Goal: Task Accomplishment & Management: Manage account settings

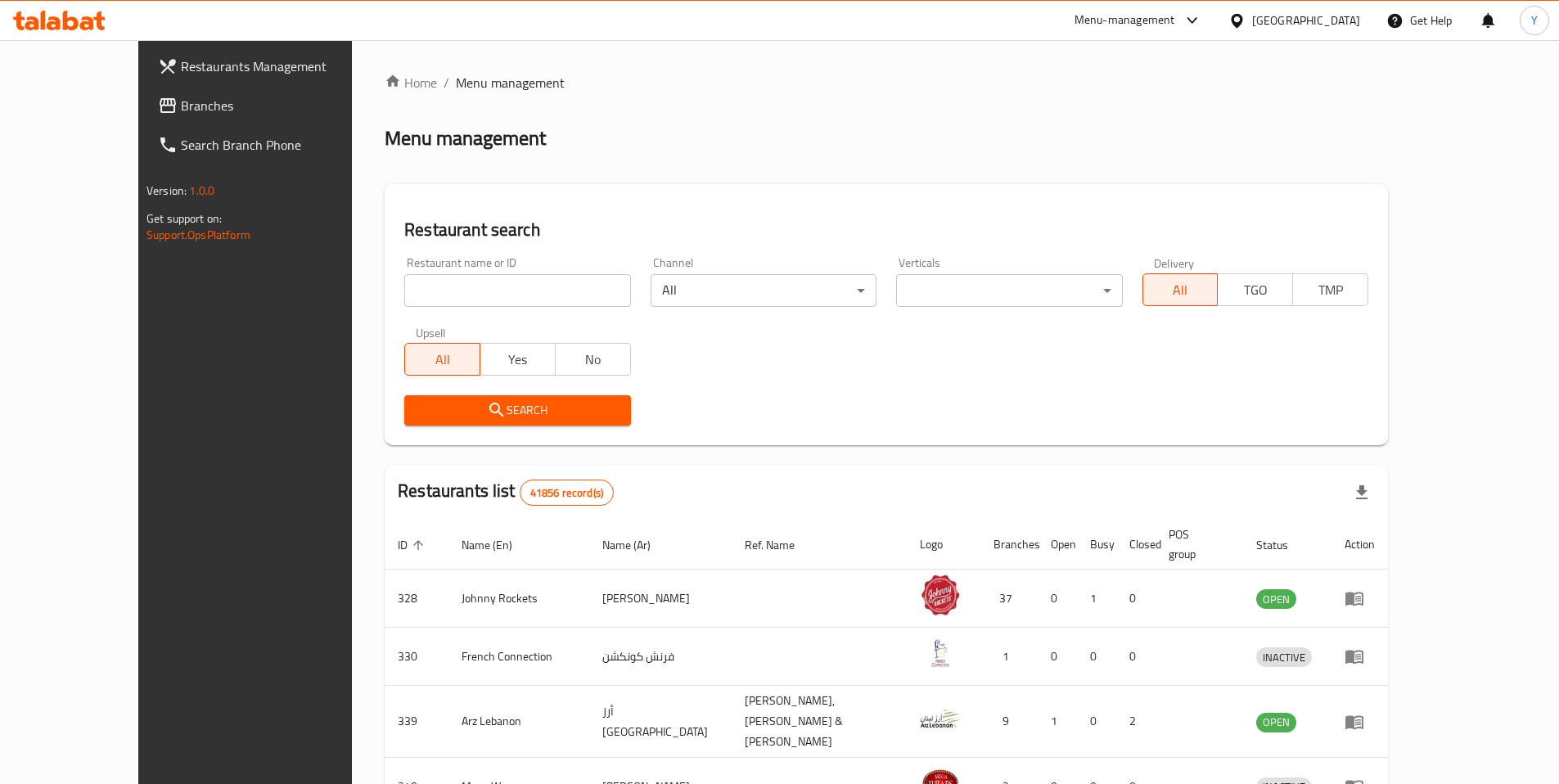
click at [1293, 26] on div "[GEOGRAPHIC_DATA]" at bounding box center [1306, 20] width 108 height 18
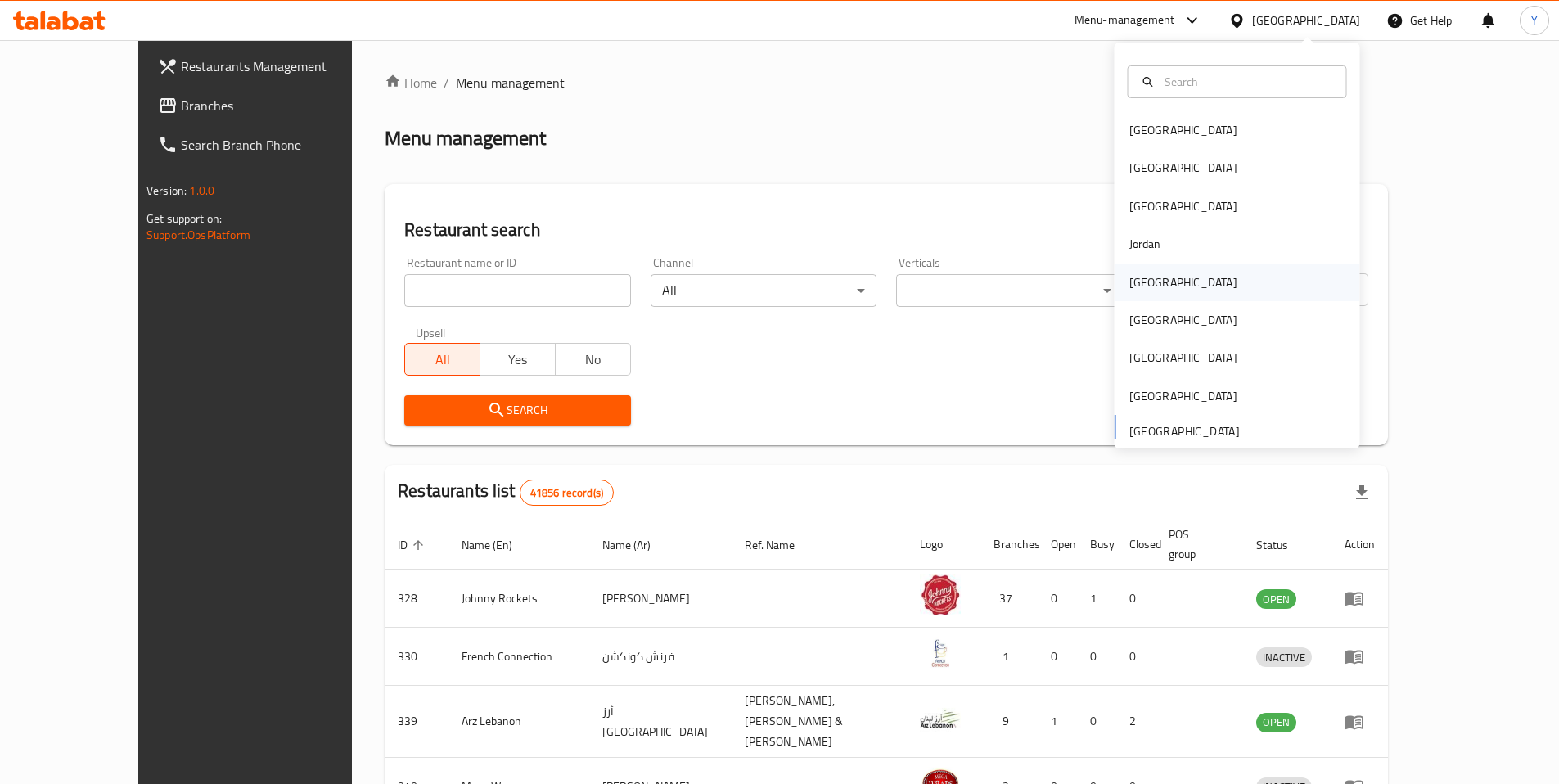
click at [1145, 267] on div "[GEOGRAPHIC_DATA]" at bounding box center [1183, 283] width 134 height 38
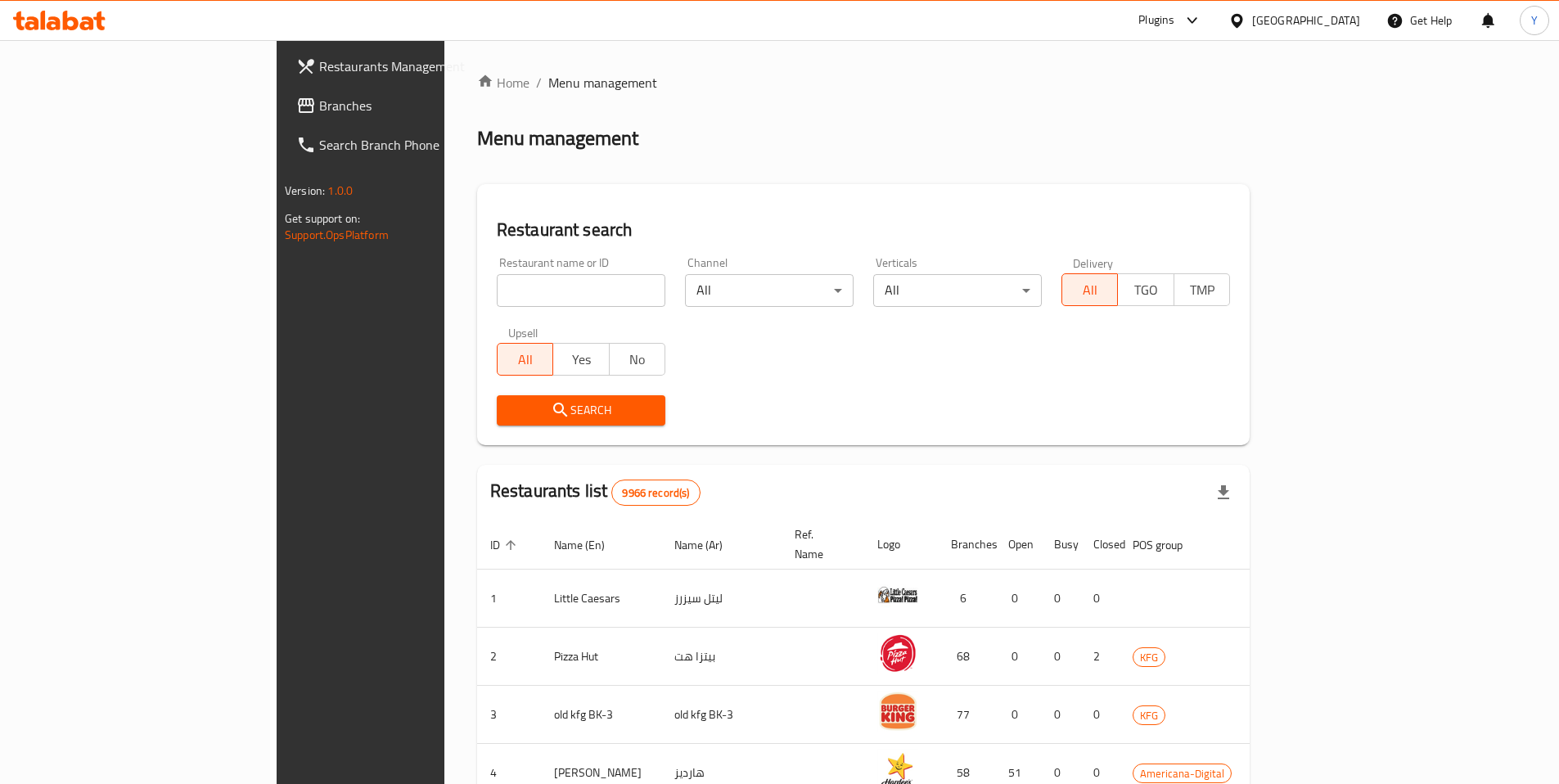
click at [497, 281] on input "search" at bounding box center [581, 291] width 169 height 33
type input "6964"
click button "Search" at bounding box center [581, 410] width 169 height 30
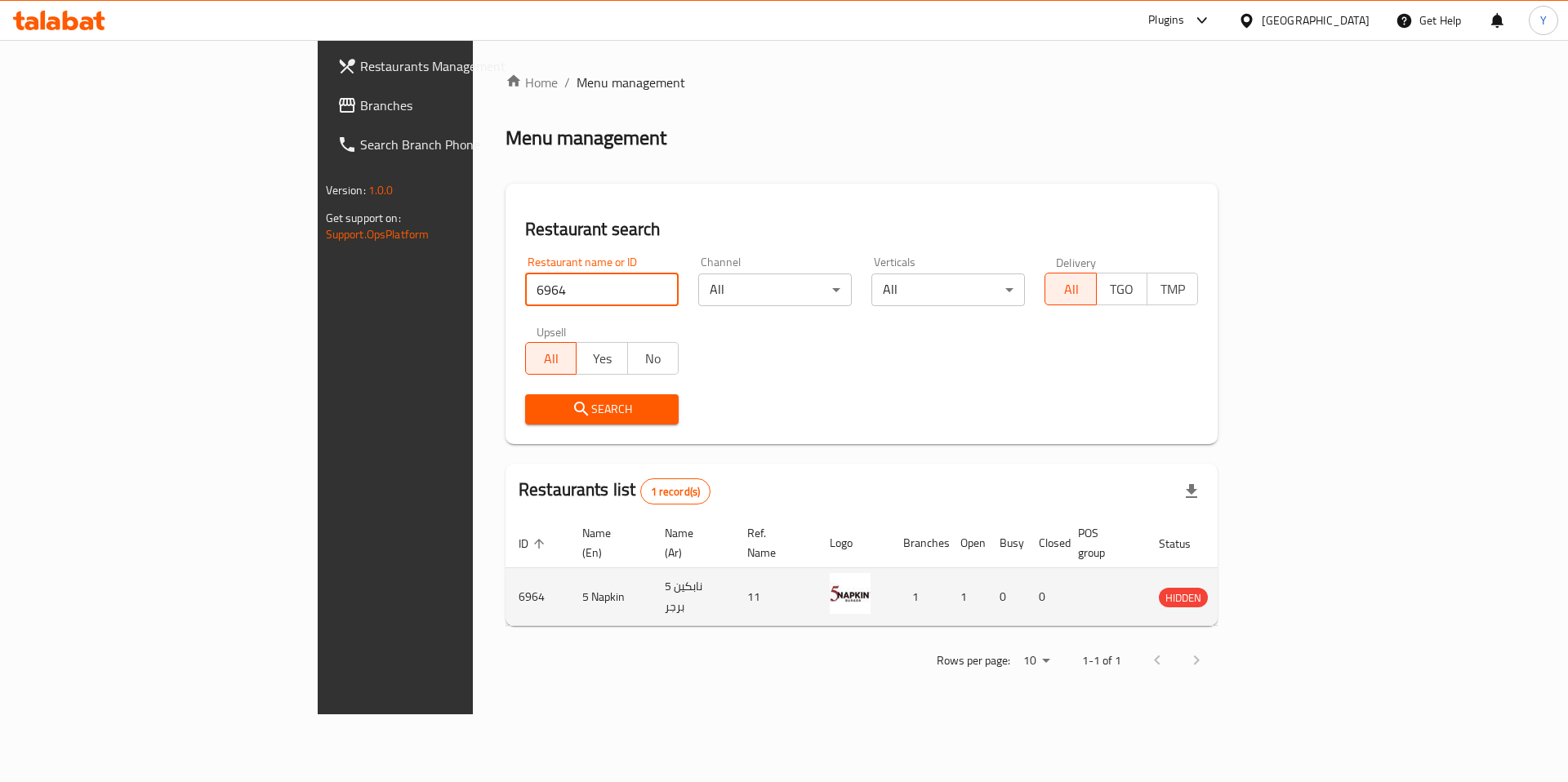
click at [1264, 586] on icon "enhanced table" at bounding box center [1254, 596] width 20 height 20
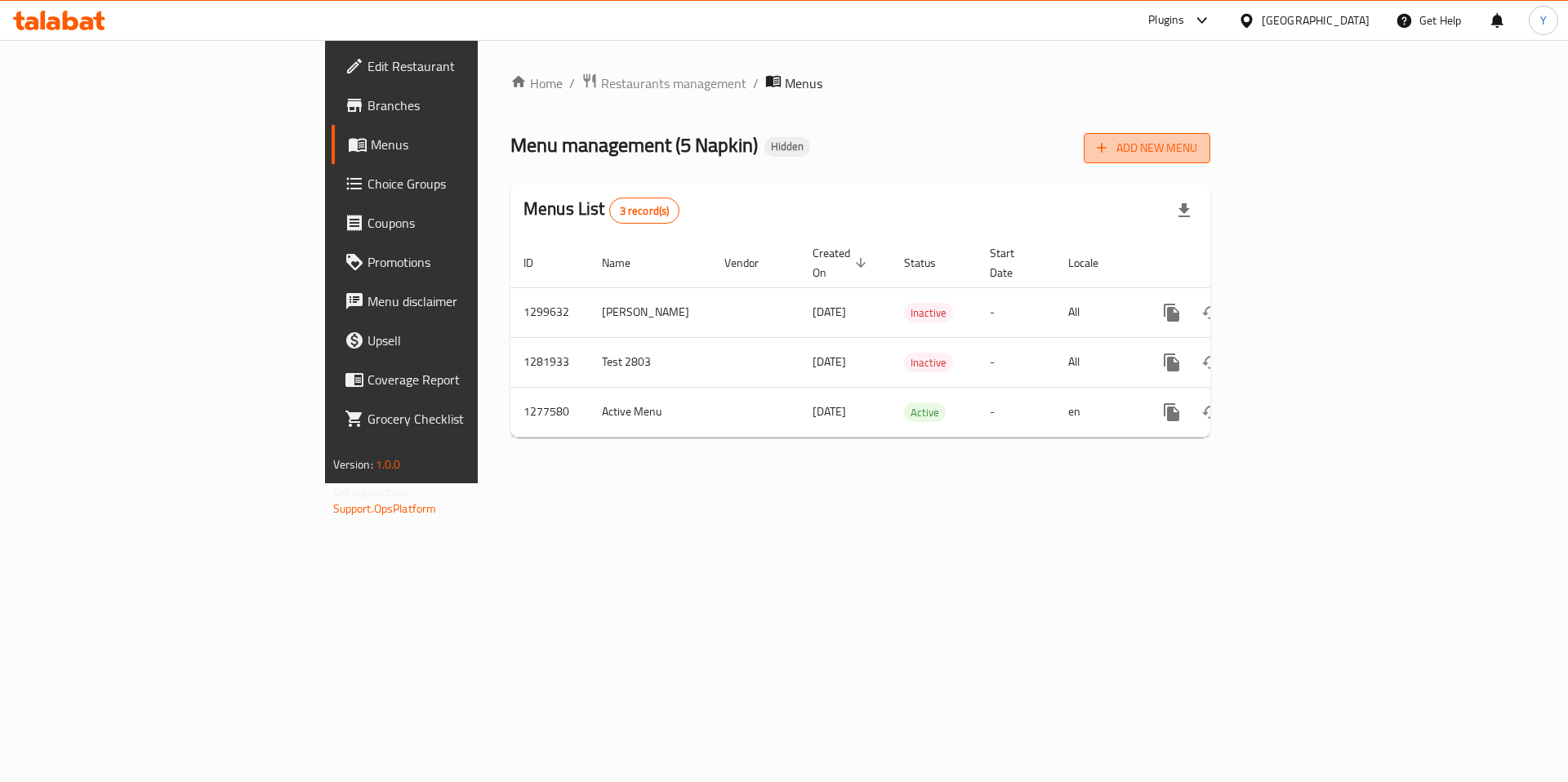
click at [1197, 152] on span "Add New Menu" at bounding box center [1146, 148] width 100 height 21
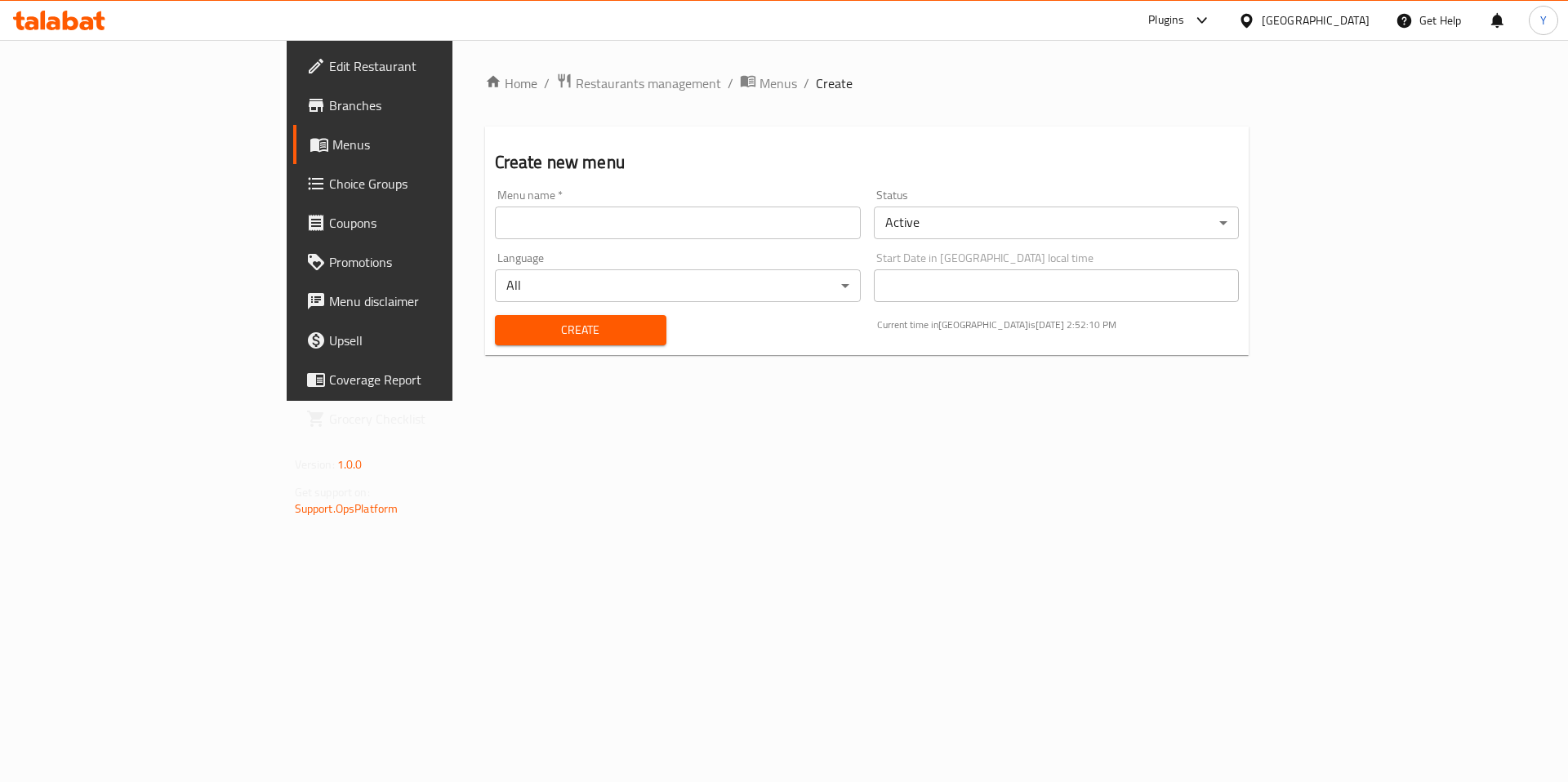
click at [495, 229] on input "text" at bounding box center [678, 223] width 365 height 33
type input "A"
type input "Only Tiramisus"
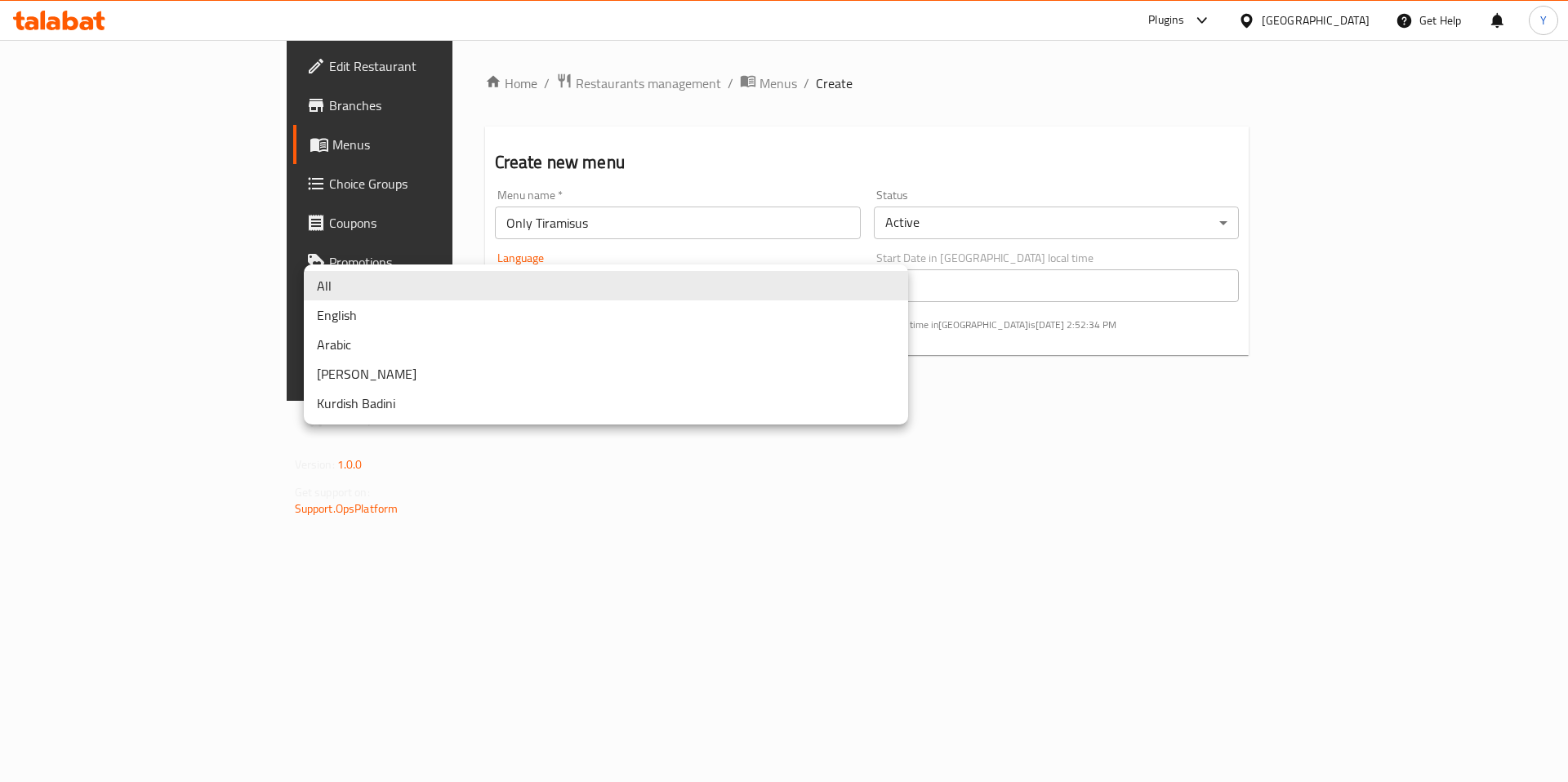
click at [645, 280] on body "​ Plugins [GEOGRAPHIC_DATA] Get Help Y Edit Restaurant Branches Menus Choice Gr…" at bounding box center [784, 411] width 1568 height 742
click at [1028, 673] on div at bounding box center [784, 391] width 1568 height 782
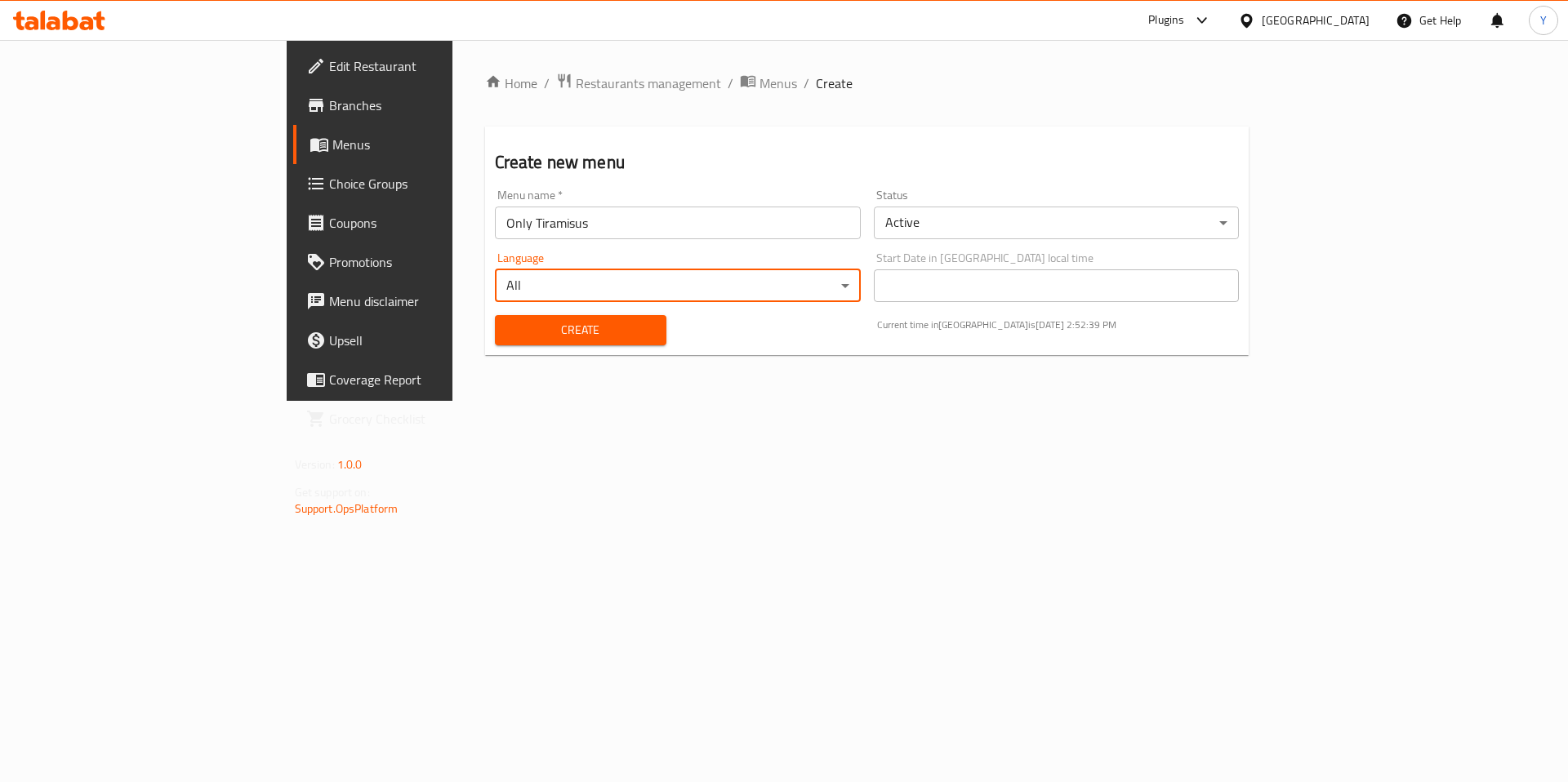
click at [508, 333] on span "Create" at bounding box center [580, 330] width 145 height 21
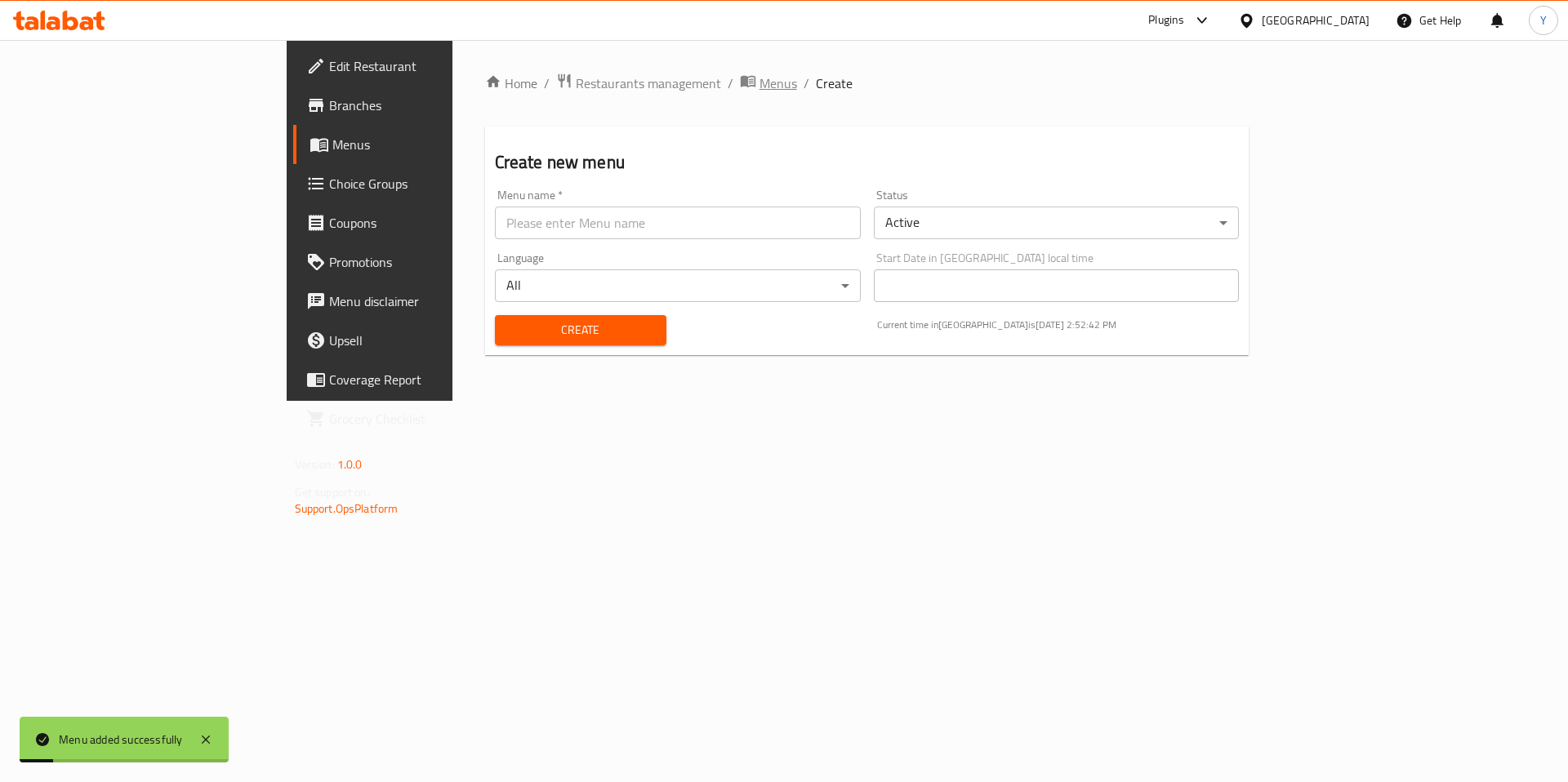
click at [759, 83] on span "Menus" at bounding box center [778, 83] width 38 height 20
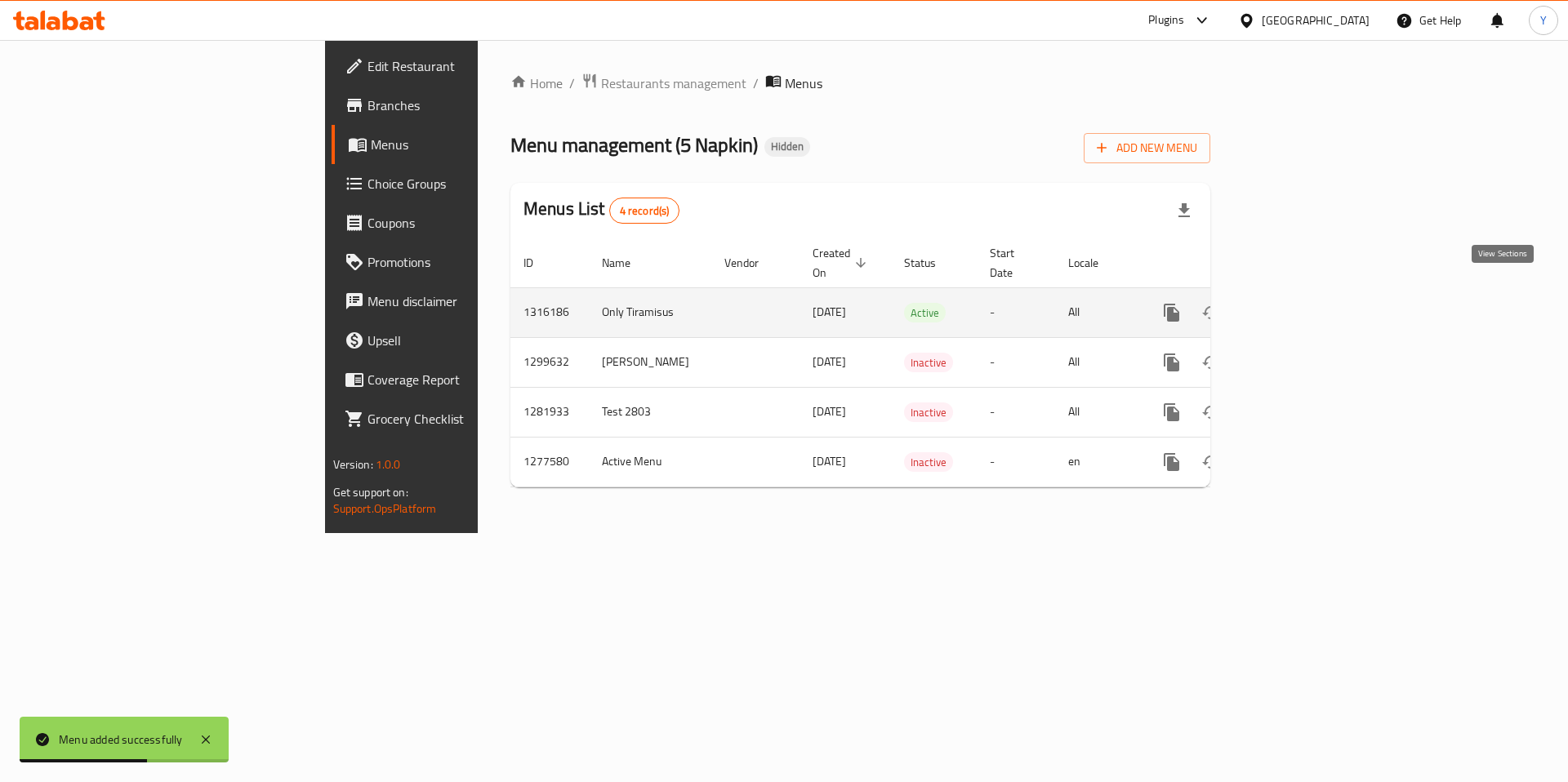
click at [1300, 303] on icon "enhanced table" at bounding box center [1289, 312] width 20 height 20
